Goal: Use online tool/utility: Utilize a website feature to perform a specific function

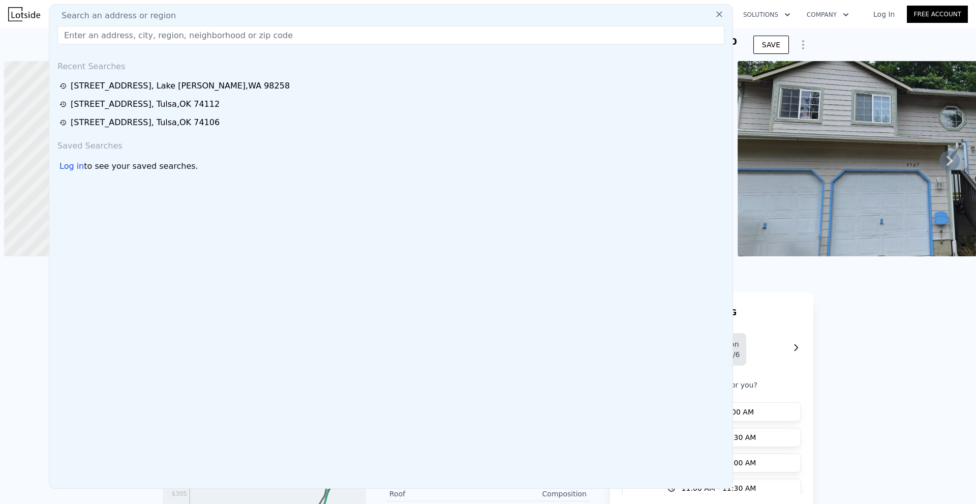
scroll to position [0, 4]
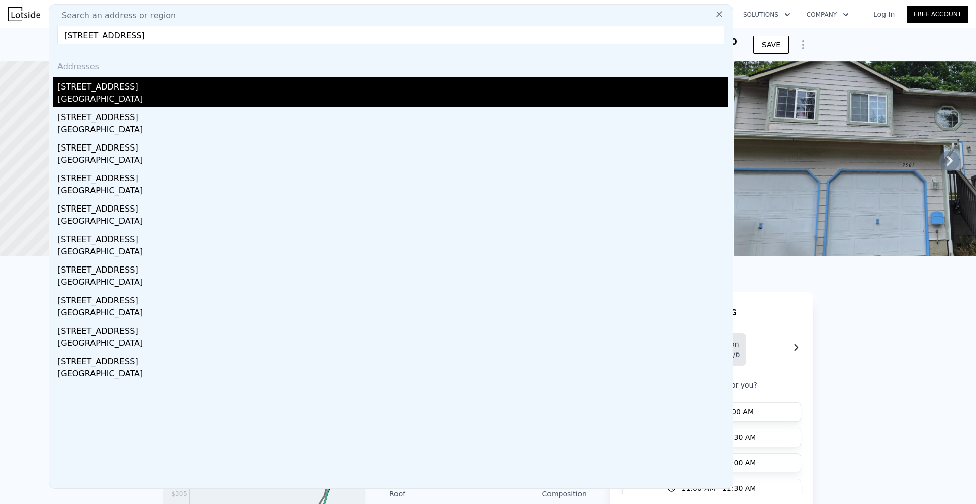
type input "[STREET_ADDRESS]"
click at [151, 95] on div "[GEOGRAPHIC_DATA]" at bounding box center [392, 100] width 671 height 14
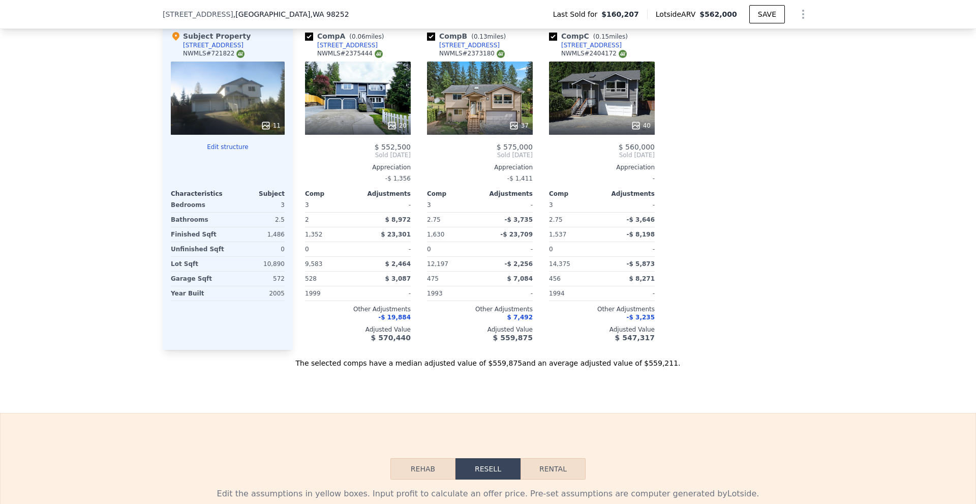
scroll to position [1014, 0]
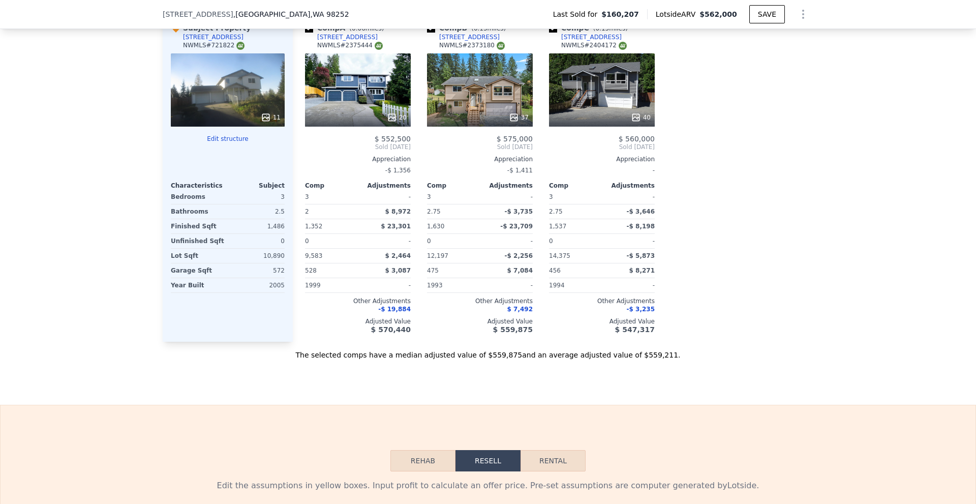
click at [514, 127] on div at bounding box center [480, 117] width 106 height 18
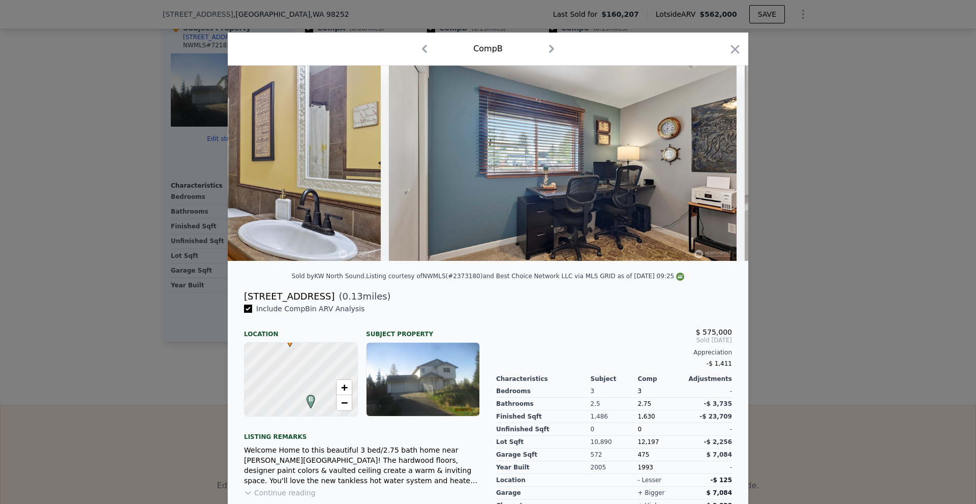
scroll to position [0, 5952]
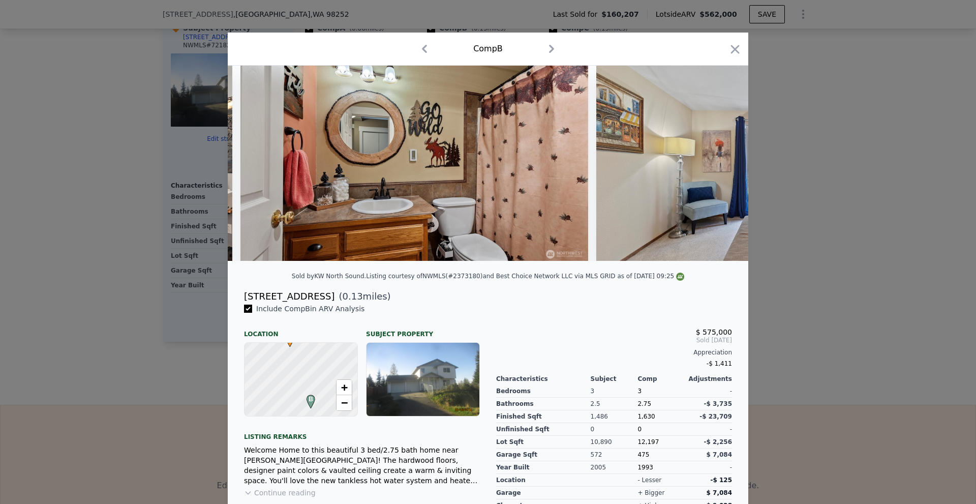
click at [942, 256] on div at bounding box center [488, 252] width 976 height 504
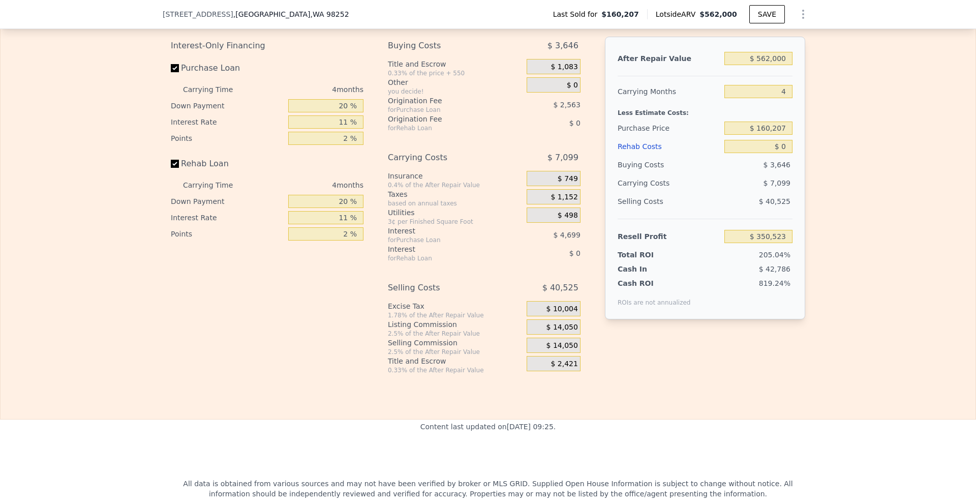
scroll to position [1471, 0]
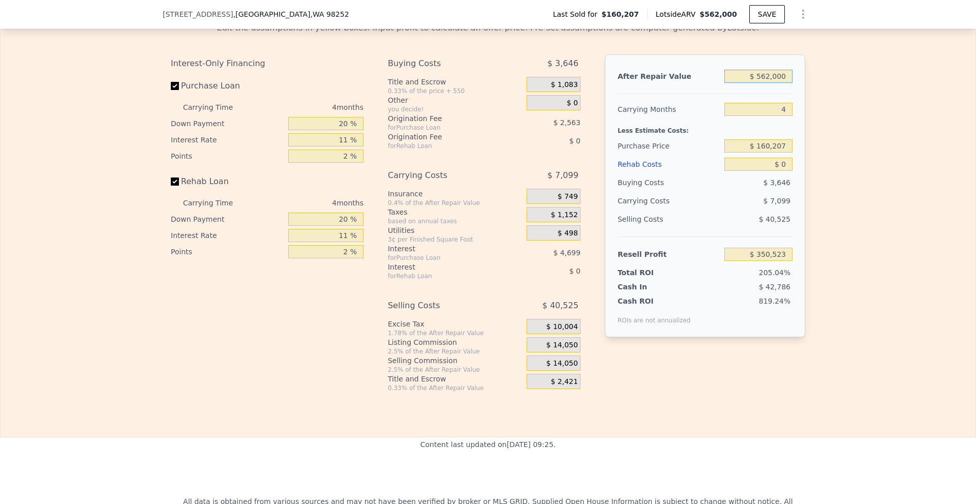
drag, startPoint x: 762, startPoint y: 83, endPoint x: 787, endPoint y: 81, distance: 25.0
click at [787, 81] on input "$ 562,000" at bounding box center [759, 76] width 68 height 13
type input "$ 520"
type input "-$ 170,271"
type input "$ 520,000"
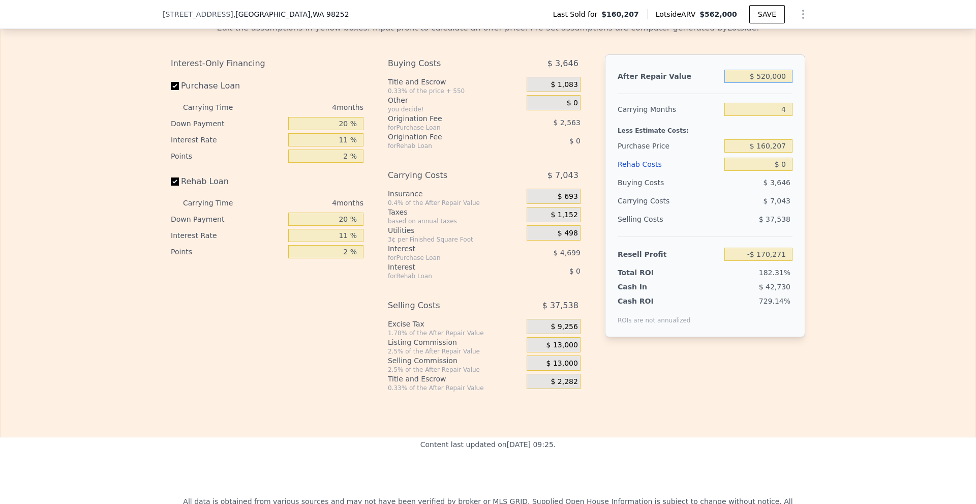
type input "$ 311,566"
type input "$ 520,000"
type input "$ 450,000"
type input "$ 7,670"
type input "$ 38"
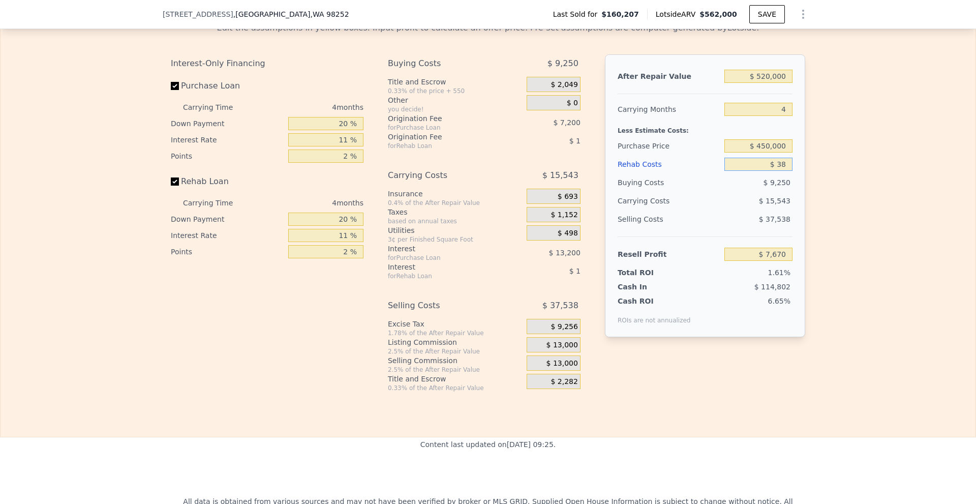
type input "$ 7,631"
type input "$ 380"
type input "$ 7,272"
type input "$ 380,000"
type input "-$ 389,558"
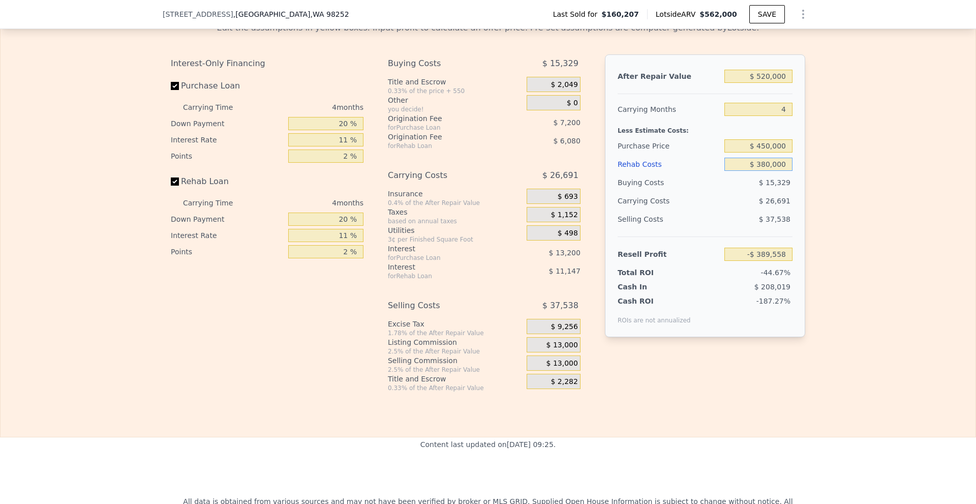
type input "$ 380,000"
click at [897, 121] on div "Edit the assumptions in yellow boxes. Input profit to calculate an offer price.…" at bounding box center [488, 203] width 975 height 378
drag, startPoint x: 759, startPoint y: 154, endPoint x: 808, endPoint y: 147, distance: 49.2
click at [808, 147] on div "Edit the assumptions in yellow boxes. Input profit to calculate an offer price.…" at bounding box center [488, 203] width 651 height 378
type input "$ 380,000"
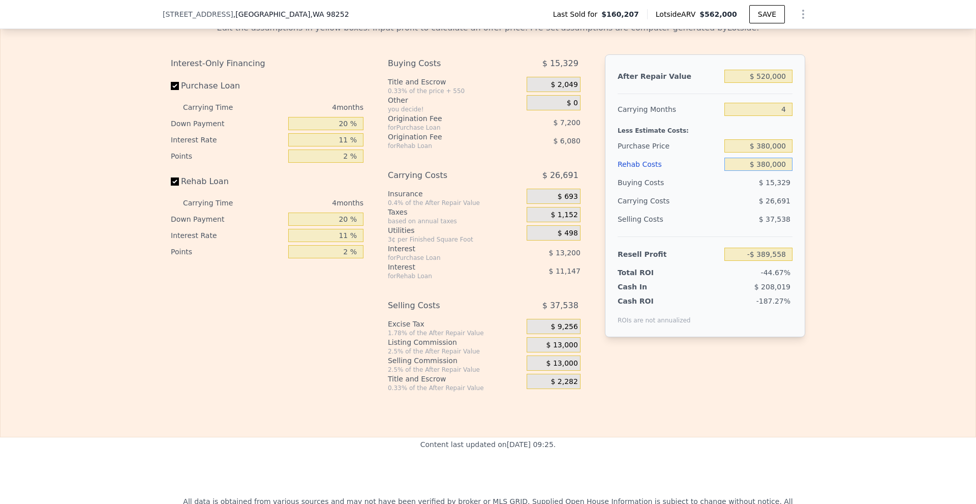
type input "-$ 316,152"
type input "$ 40,000"
type input "$ 39,264"
type input "$ 40,000"
click at [808, 147] on div "Edit the assumptions in yellow boxes. Input profit to calculate an offer price.…" at bounding box center [488, 203] width 651 height 378
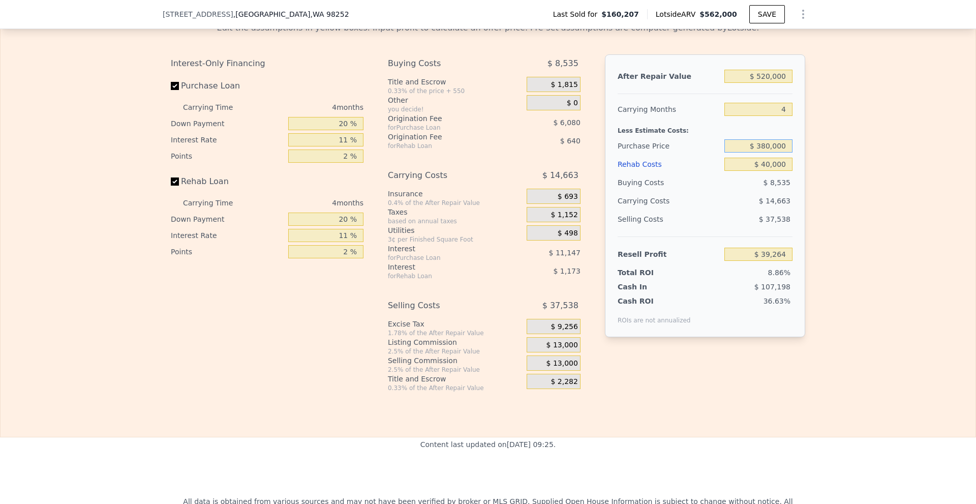
drag, startPoint x: 759, startPoint y: 152, endPoint x: 765, endPoint y: 152, distance: 6.1
click at [765, 152] on input "$ 380,000" at bounding box center [759, 145] width 68 height 13
type input "$ 450,000"
click at [832, 172] on div "Edit the assumptions in yellow boxes. Input profit to calculate an offer price.…" at bounding box center [488, 203] width 975 height 378
type input "-$ 34,142"
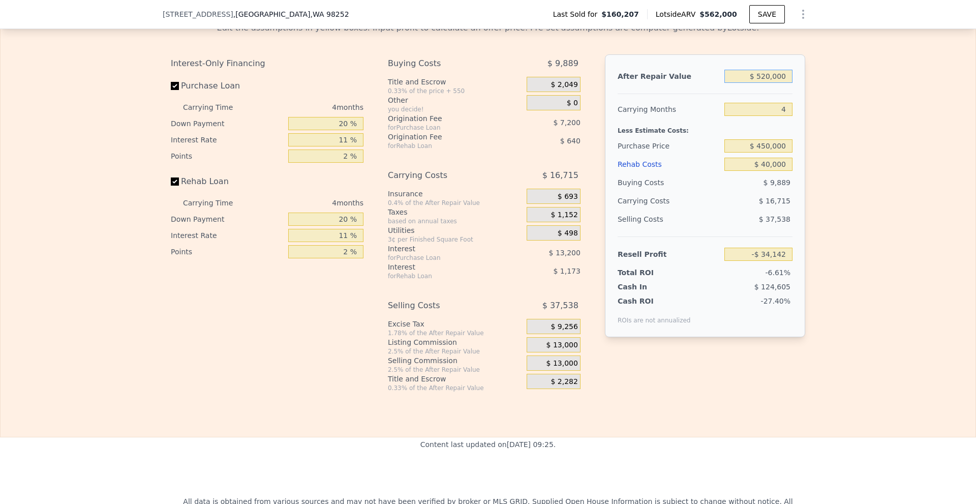
click at [765, 83] on input "$ 520,000" at bounding box center [759, 76] width 68 height 13
click at [849, 123] on div "Edit the assumptions in yellow boxes. Input profit to calculate an offer price.…" at bounding box center [488, 203] width 975 height 378
click at [351, 73] on div "Interest-Only Financing" at bounding box center [267, 63] width 193 height 18
type input "$ 562,000"
type input "$ 0"
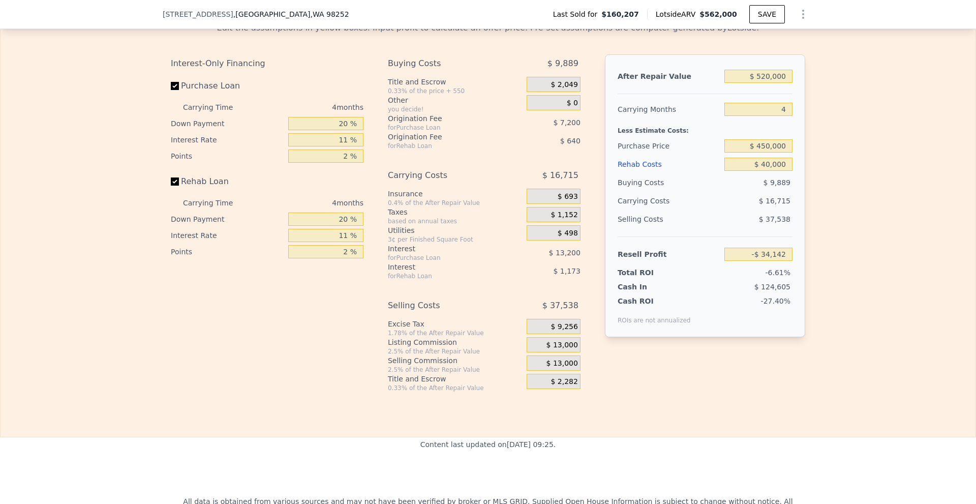
type input "$ 350,523"
